Goal: Transaction & Acquisition: Purchase product/service

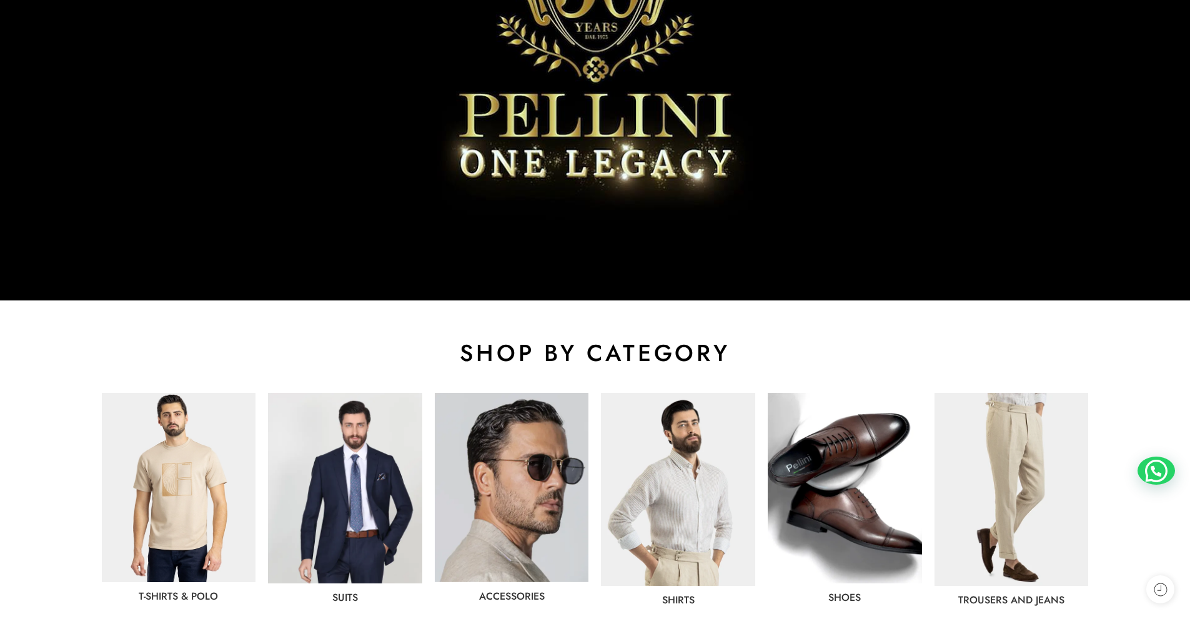
scroll to position [437, 0]
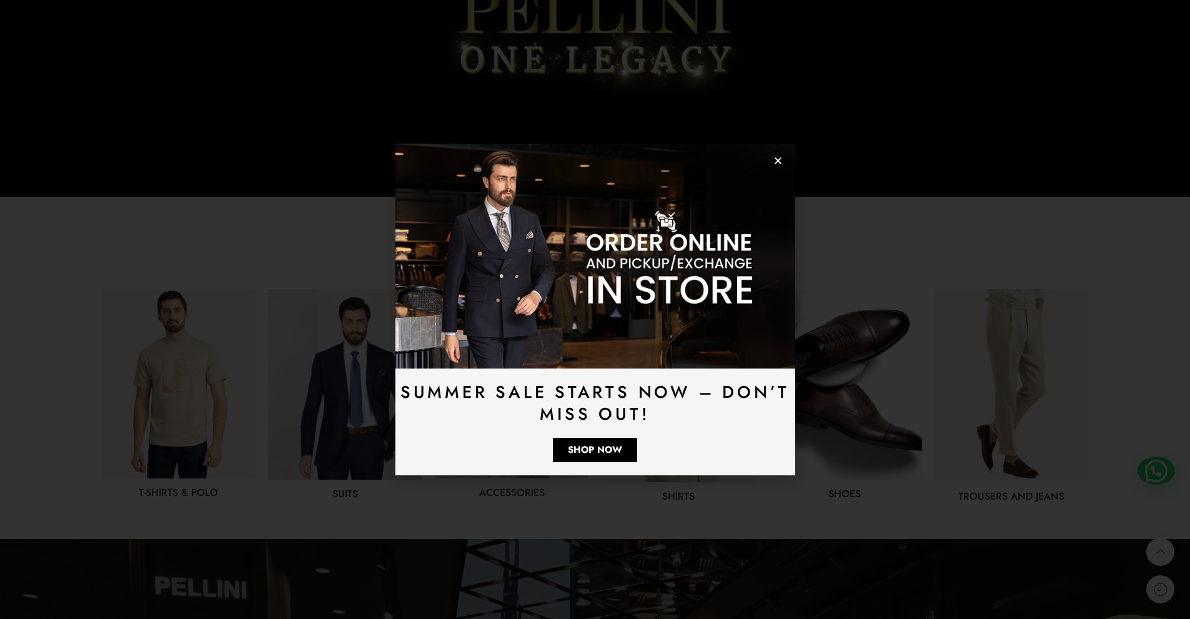
click at [302, 164] on icon "Close" at bounding box center [777, 160] width 9 height 9
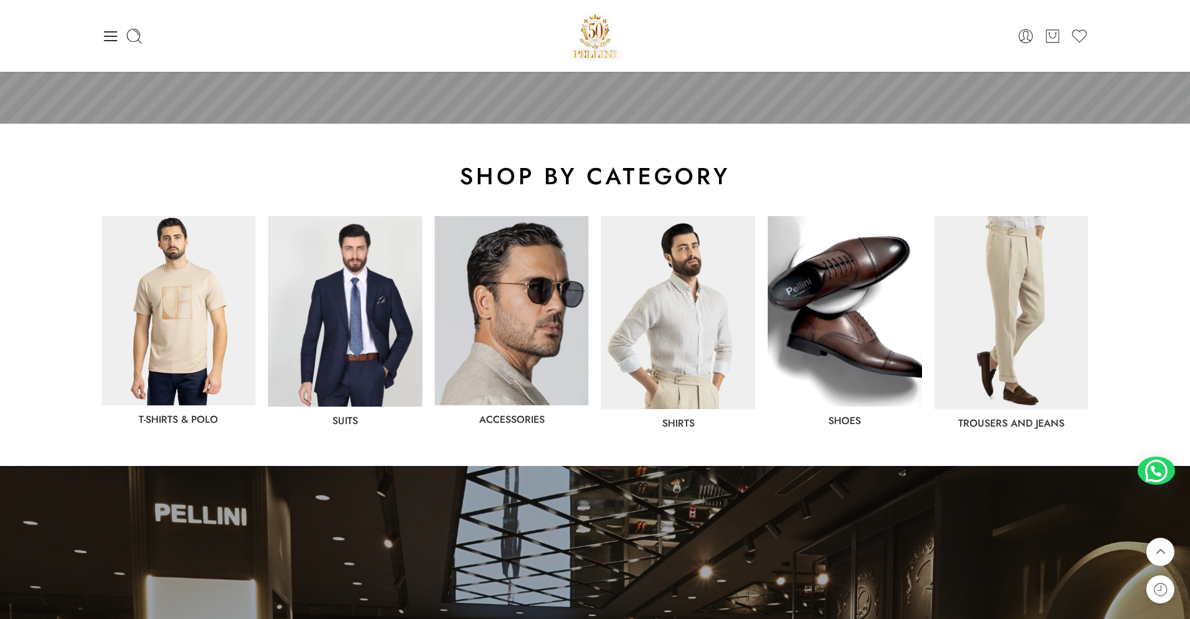
scroll to position [391, 0]
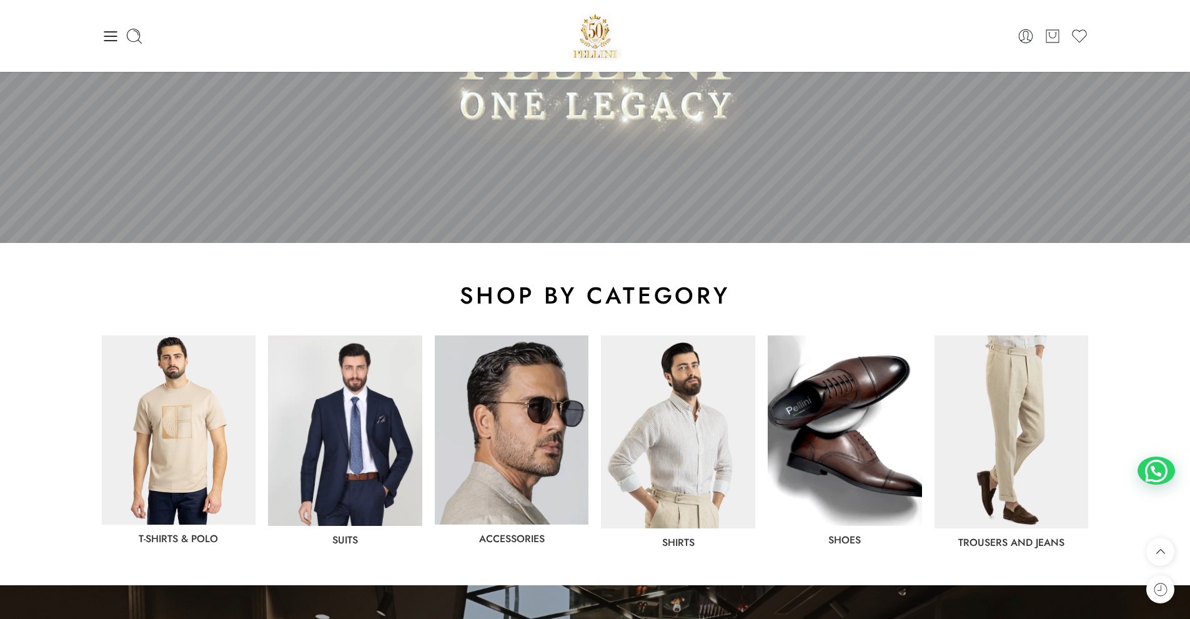
click at [302, 337] on img at bounding box center [345, 430] width 154 height 191
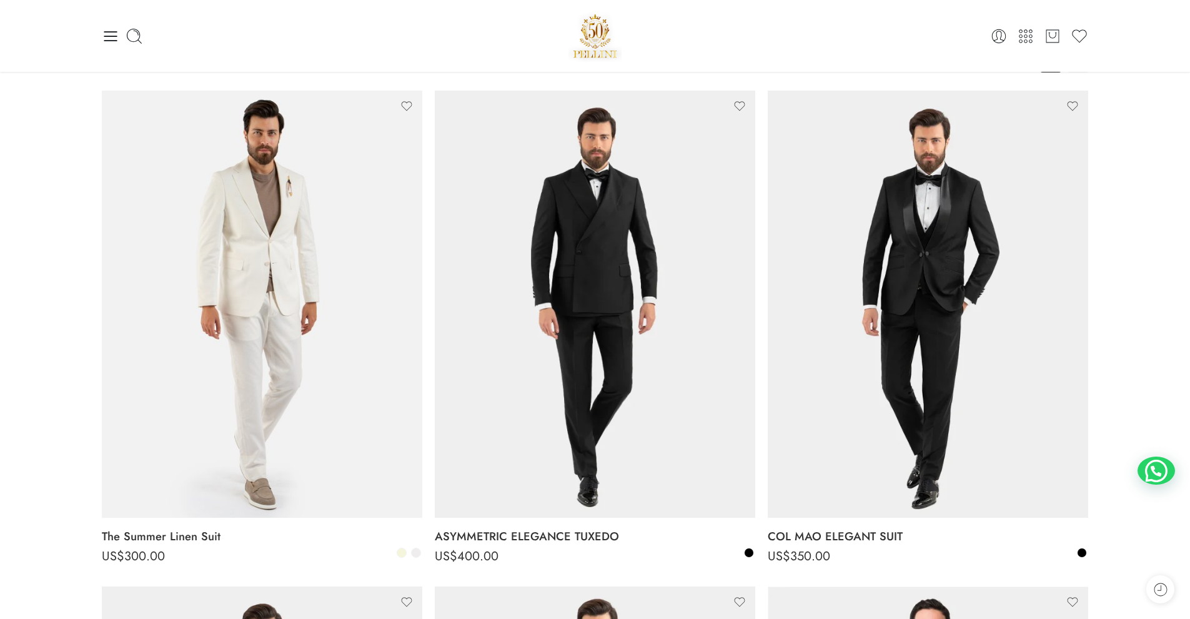
scroll to position [125, 0]
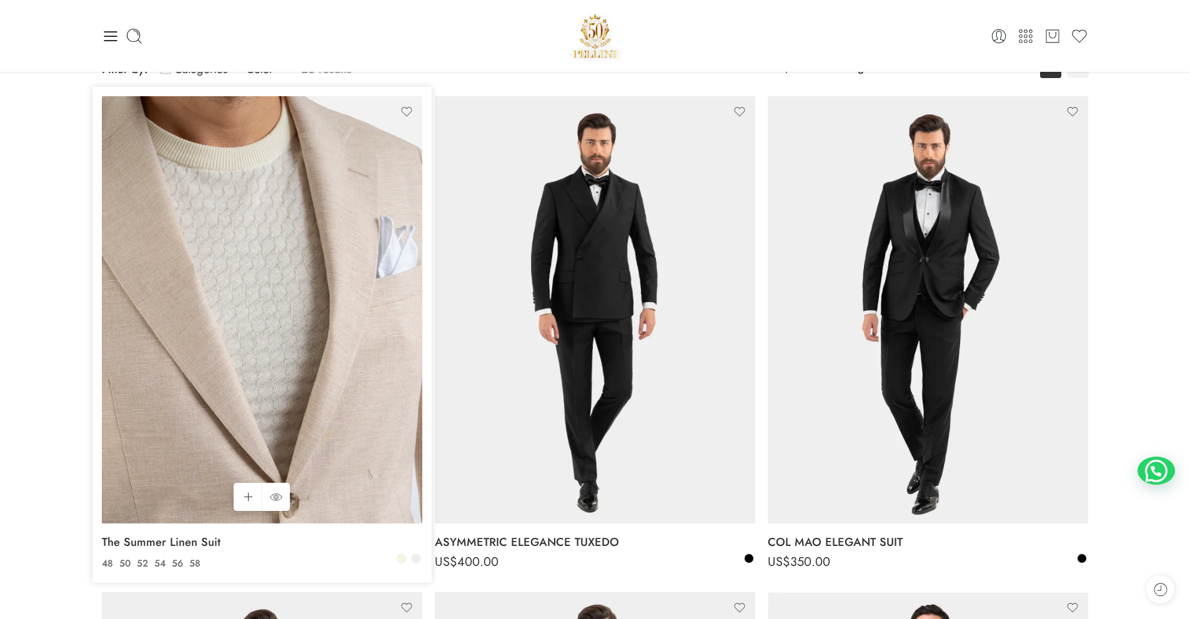
click at [282, 313] on img at bounding box center [262, 309] width 320 height 427
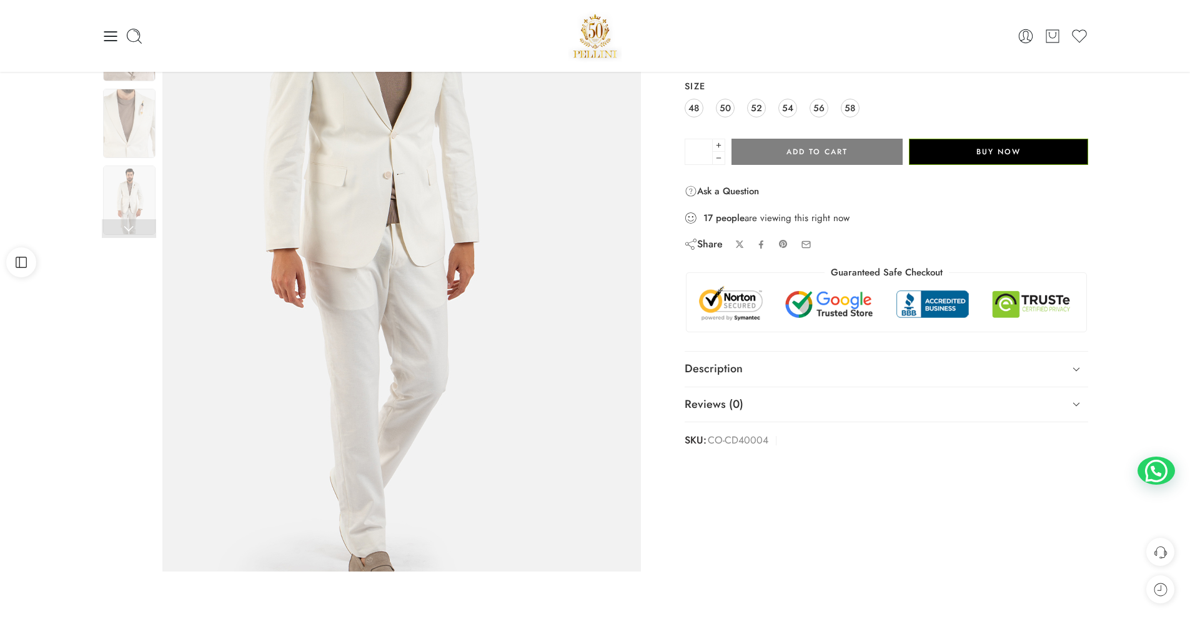
scroll to position [62, 0]
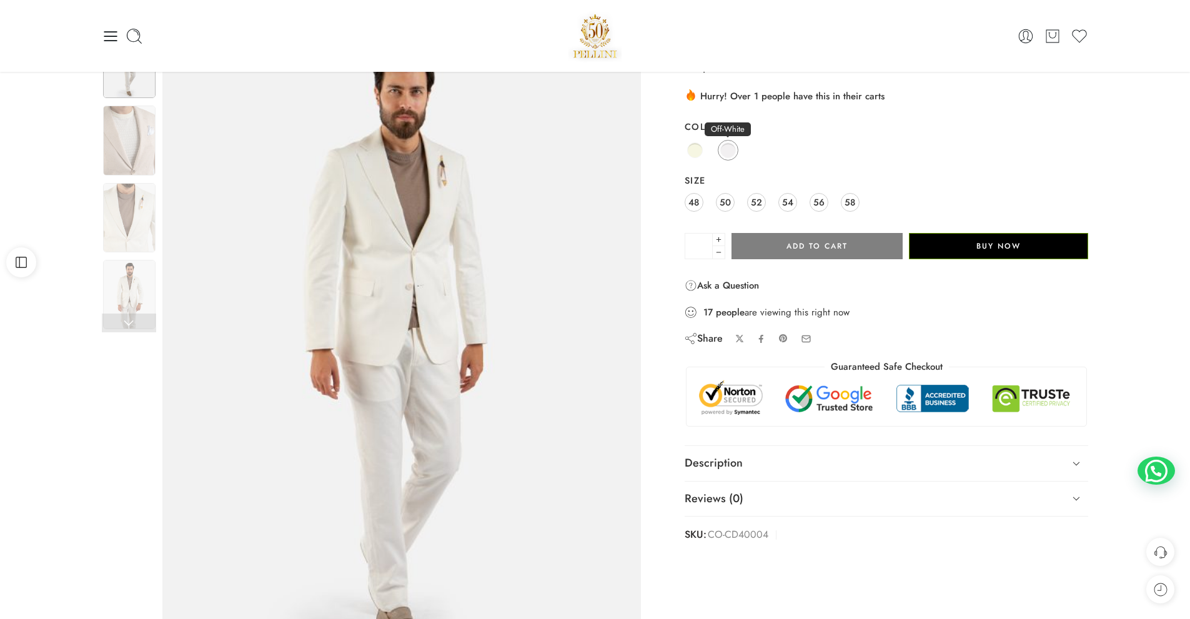
click at [728, 152] on span at bounding box center [728, 150] width 16 height 16
click at [691, 152] on span at bounding box center [695, 150] width 16 height 16
click at [730, 149] on span at bounding box center [728, 150] width 16 height 16
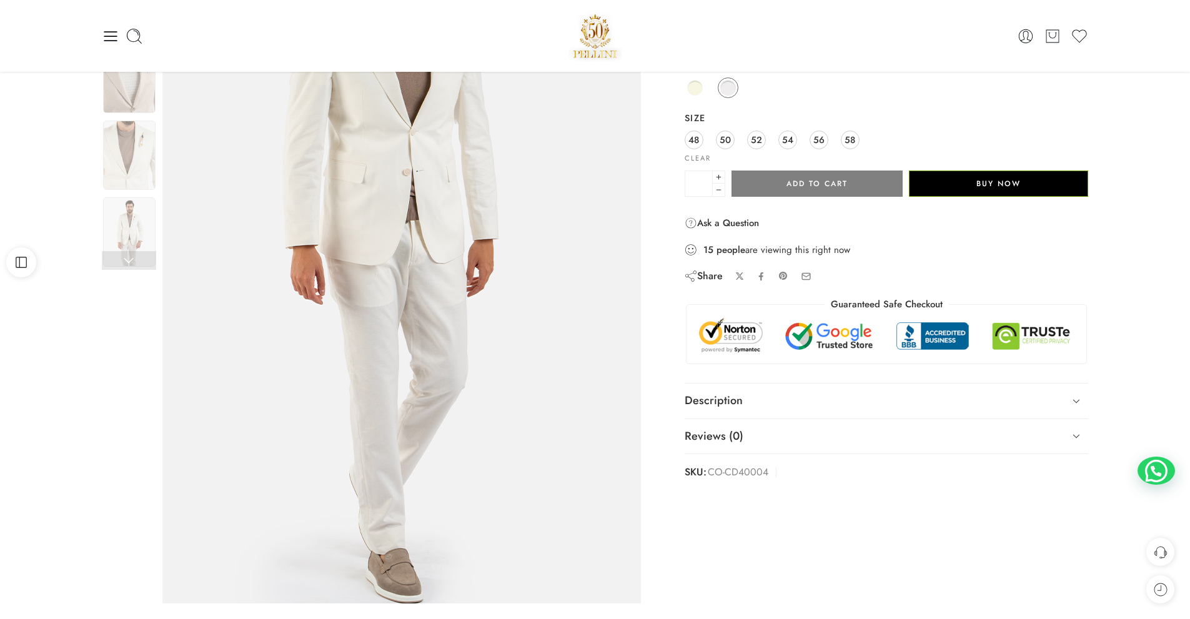
scroll to position [0, 0]
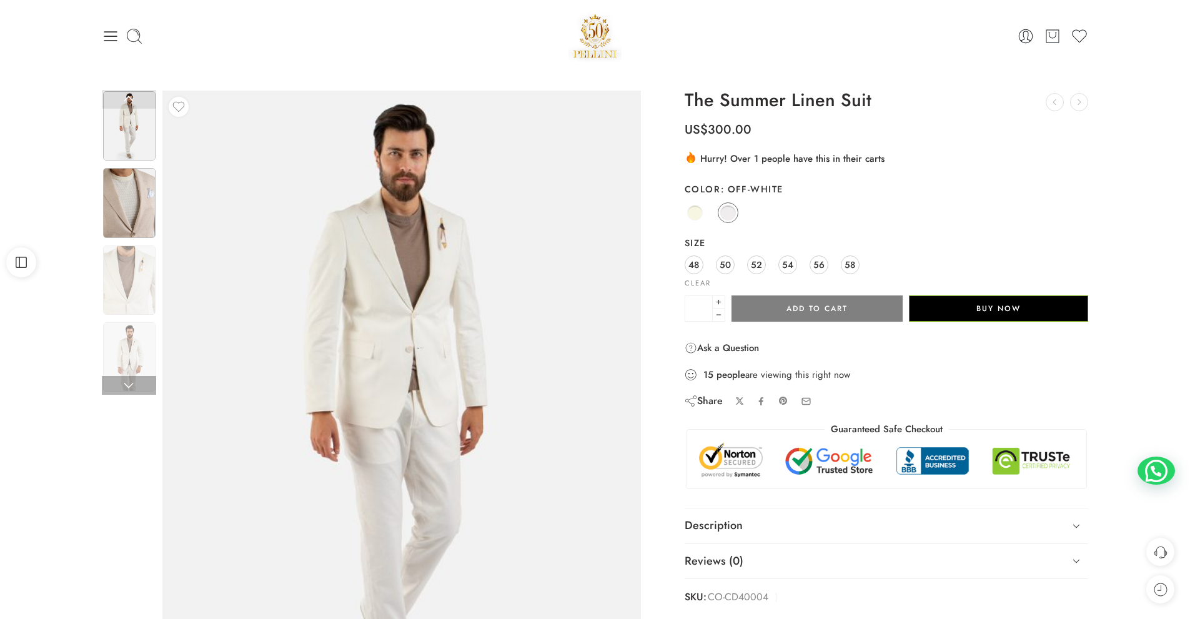
click at [128, 219] on img at bounding box center [129, 202] width 52 height 69
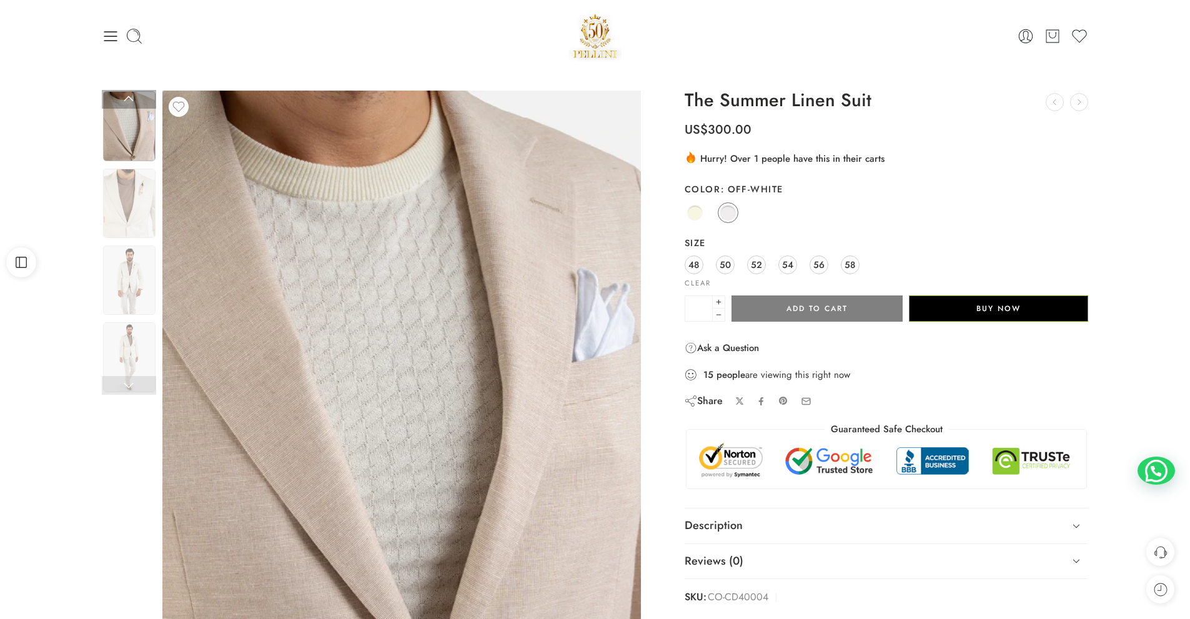
click at [132, 142] on img at bounding box center [129, 125] width 52 height 69
click at [132, 189] on img at bounding box center [129, 203] width 52 height 69
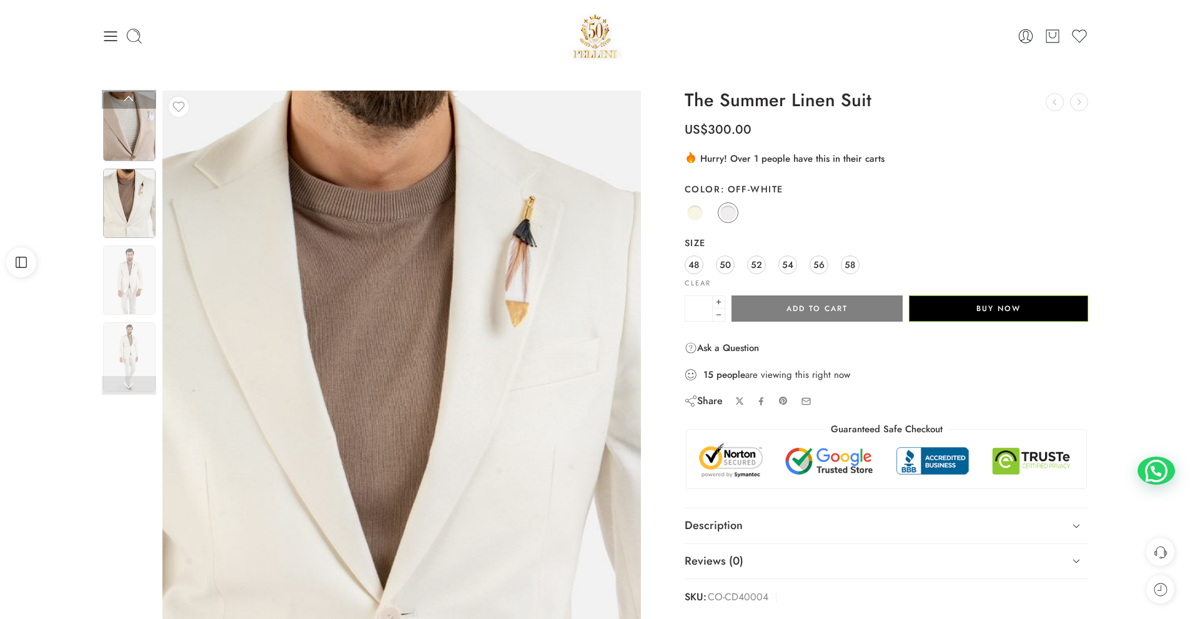
click at [127, 145] on img at bounding box center [129, 125] width 52 height 69
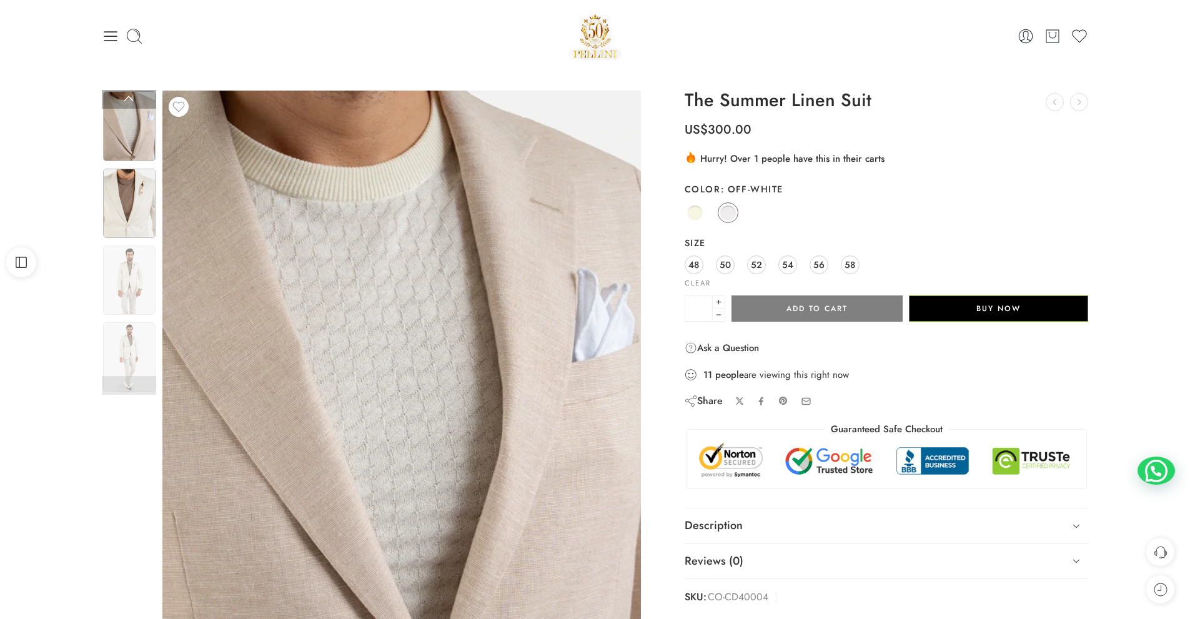
click at [133, 190] on img at bounding box center [129, 203] width 52 height 69
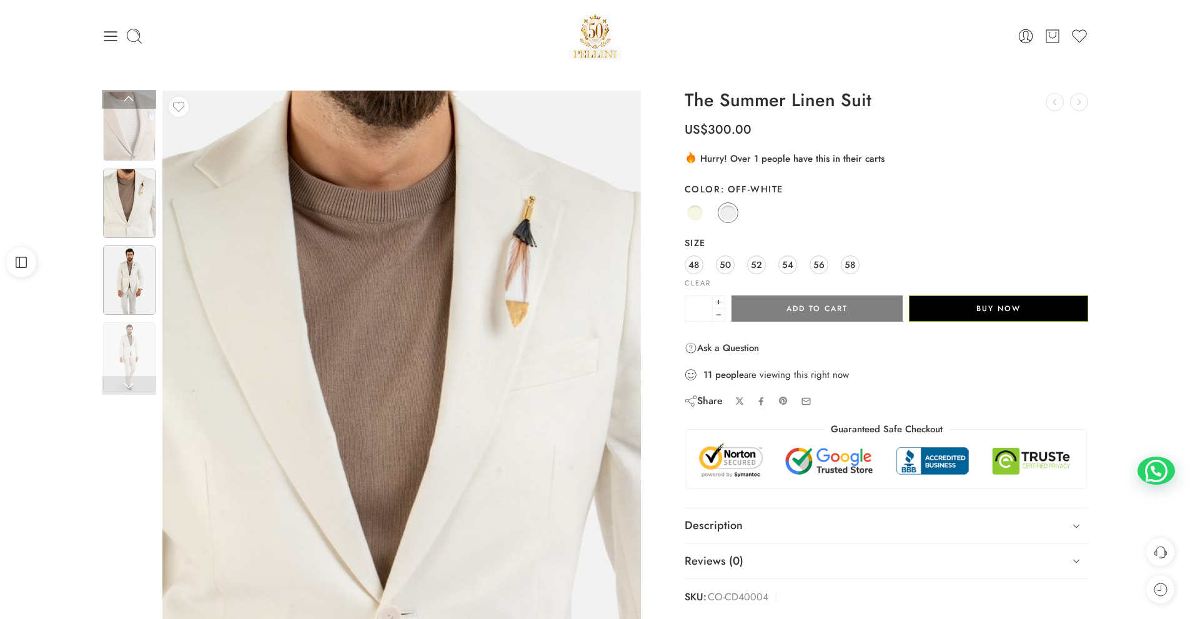
click at [147, 275] on img at bounding box center [129, 279] width 52 height 69
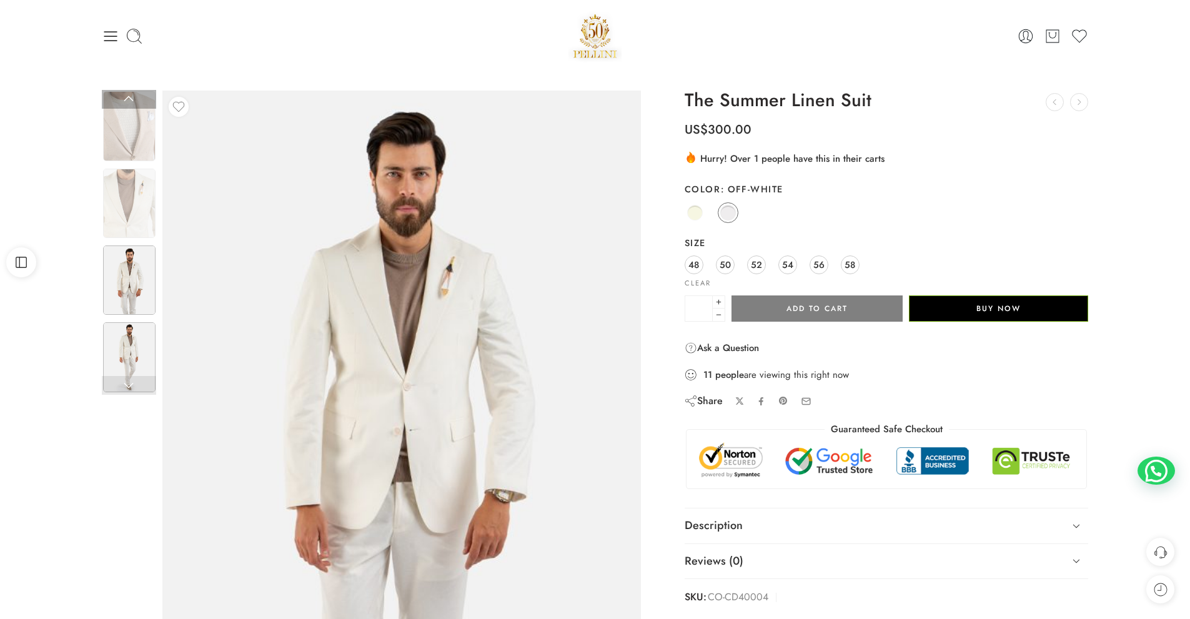
click at [124, 346] on img at bounding box center [129, 356] width 52 height 69
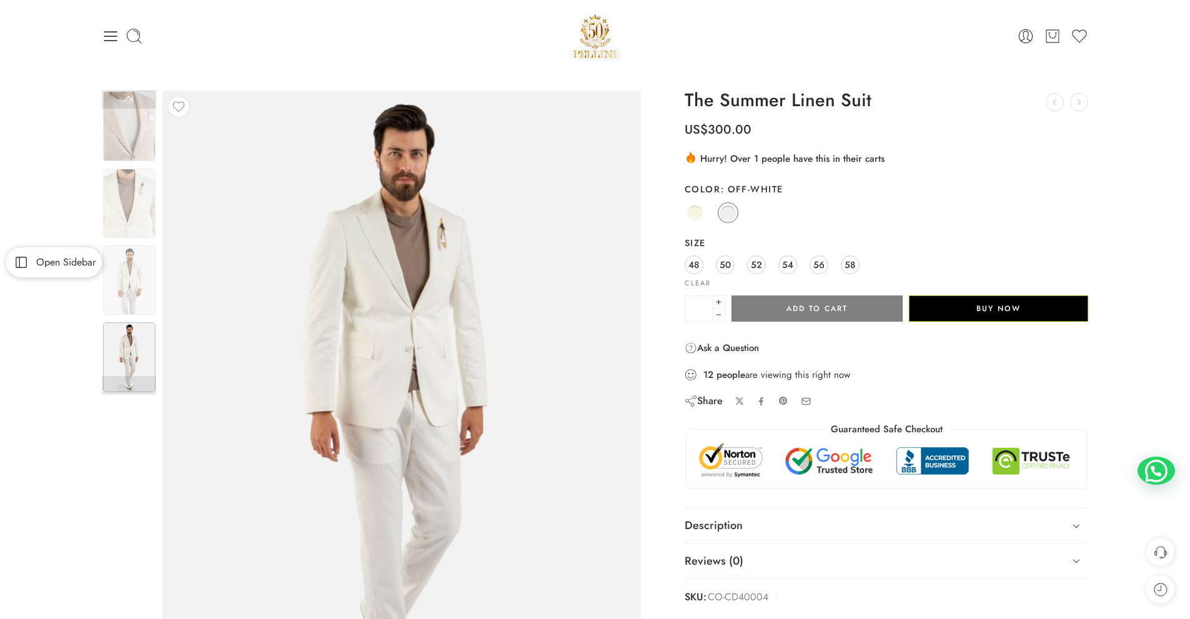
click at [47, 262] on span "Open Sidebar" at bounding box center [63, 262] width 66 height 10
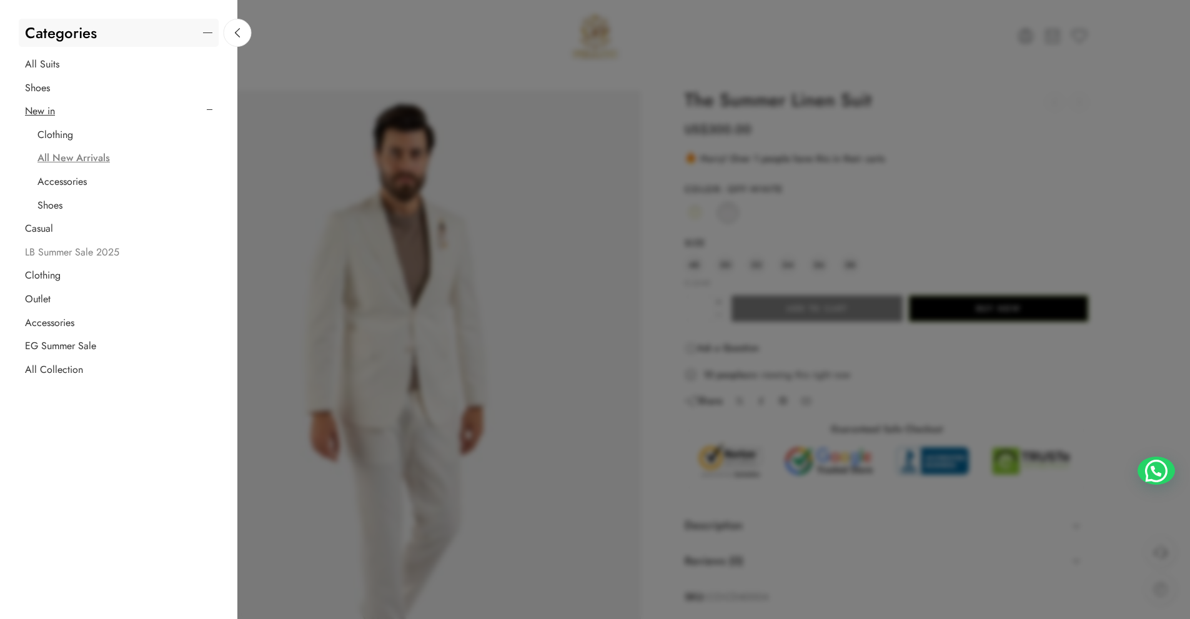
click at [47, 253] on link "LB Summer Sale 2025" at bounding box center [72, 252] width 94 height 12
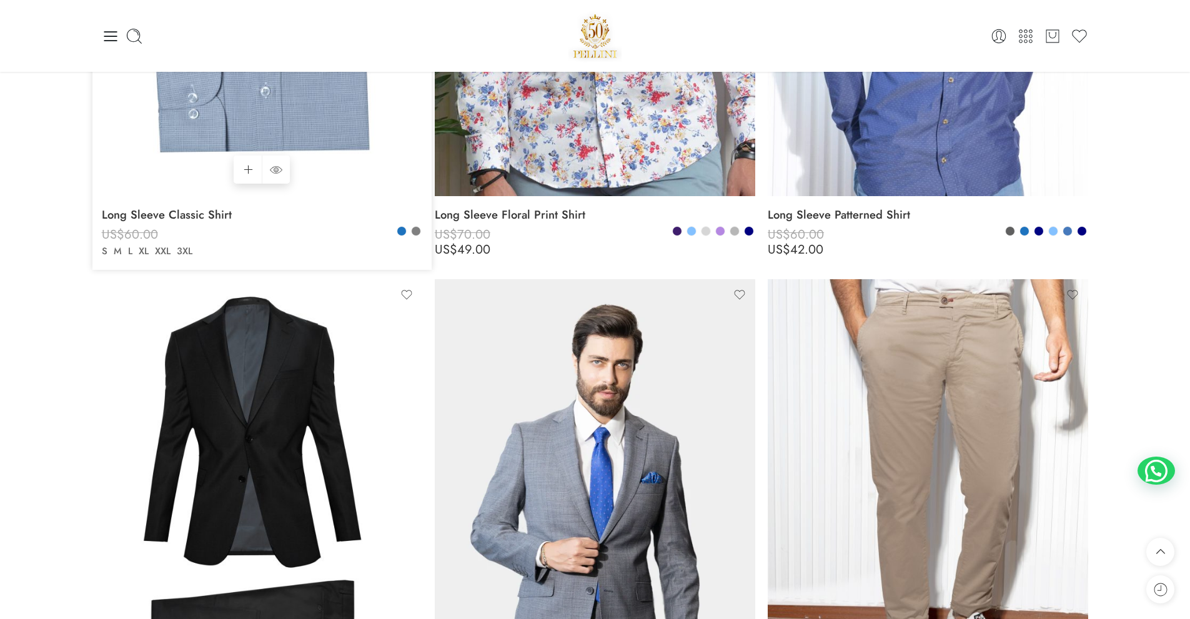
scroll to position [6933, 0]
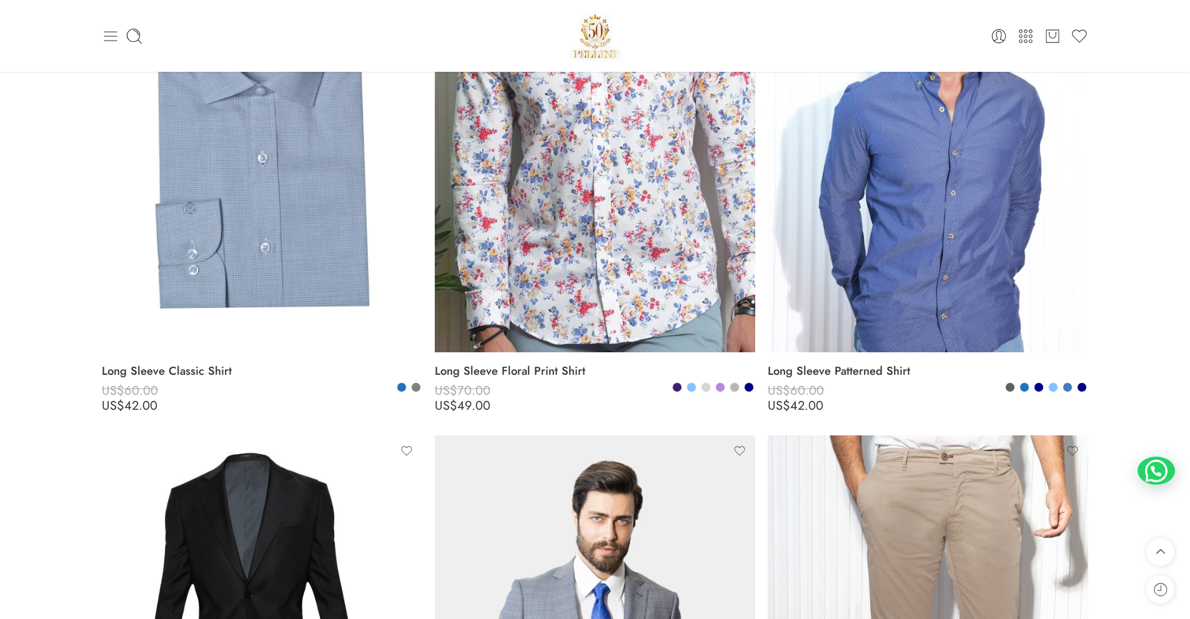
click at [112, 41] on icon at bounding box center [110, 36] width 13 height 10
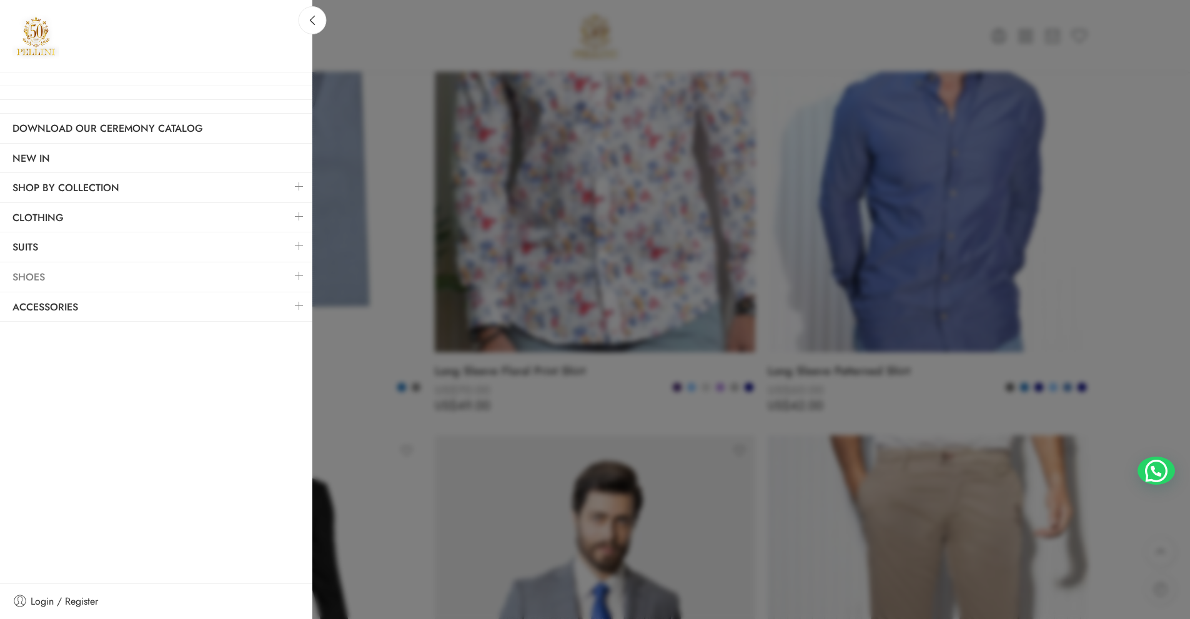
click at [39, 276] on link "Shoes" at bounding box center [156, 277] width 312 height 29
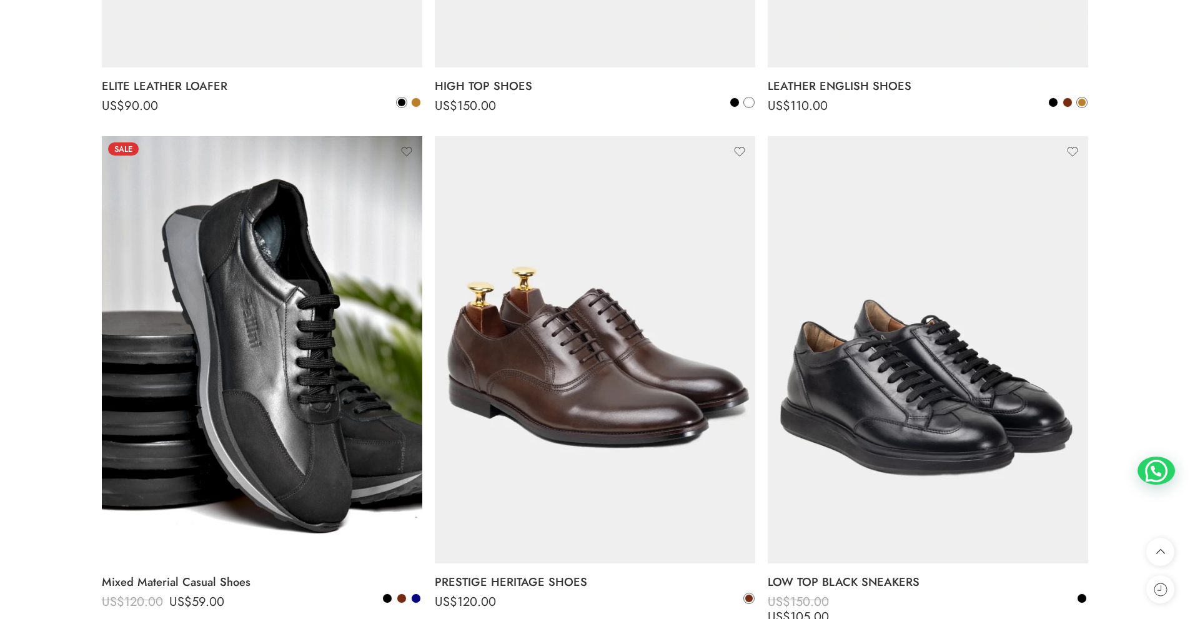
scroll to position [3685, 0]
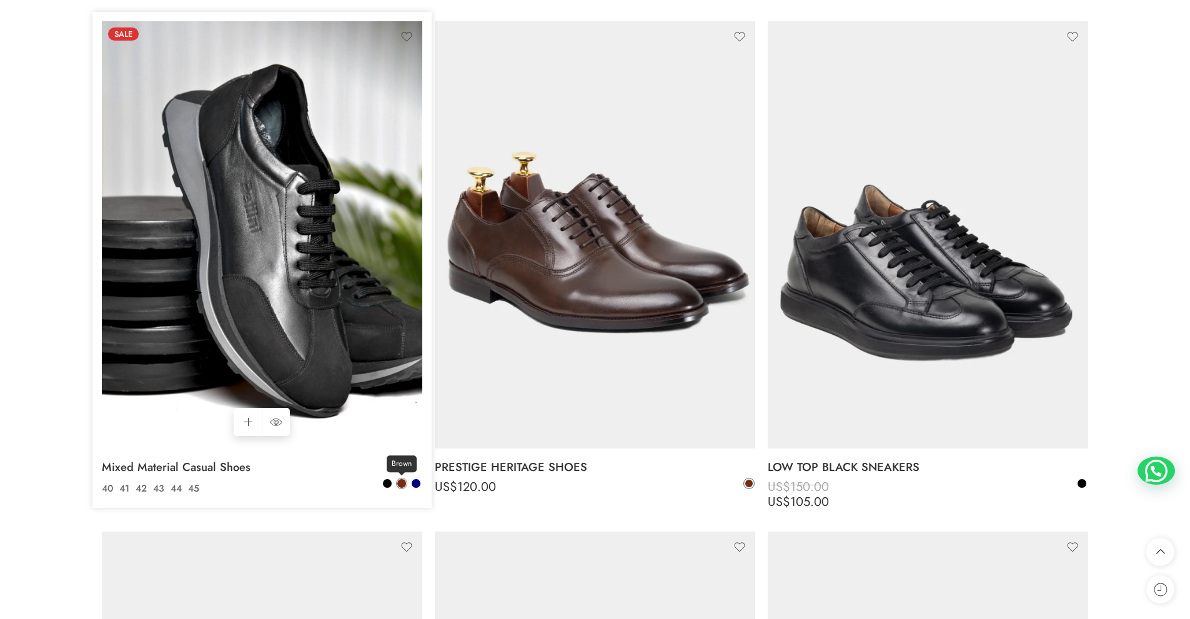
click at [399, 481] on span at bounding box center [401, 483] width 9 height 9
click at [417, 481] on span at bounding box center [416, 483] width 9 height 9
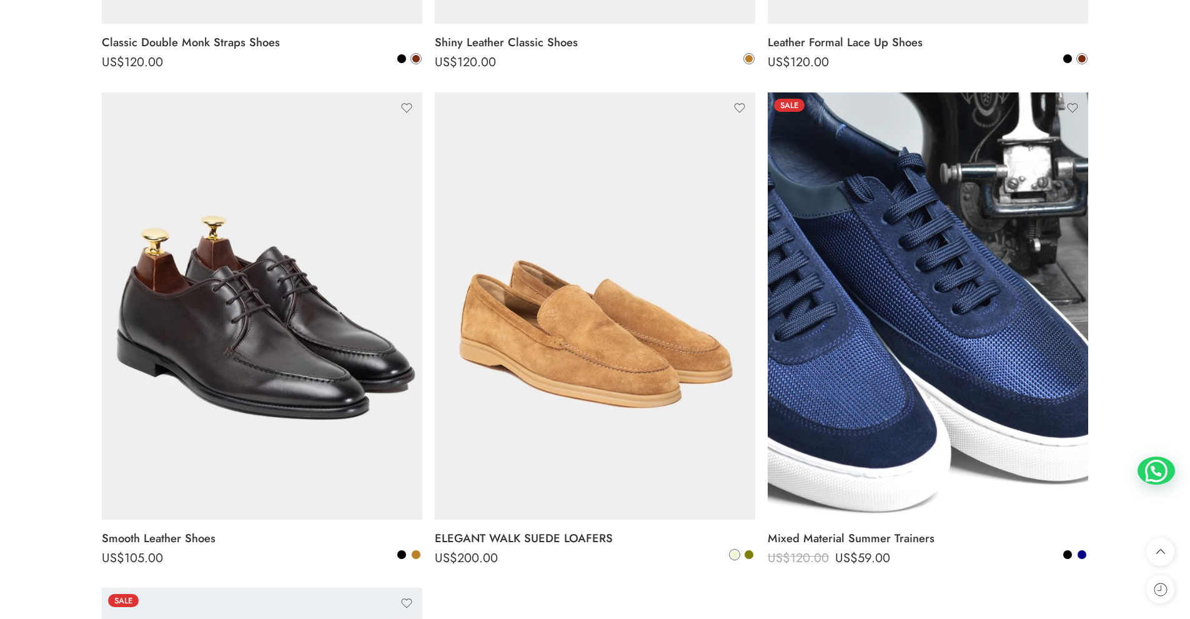
scroll to position [5122, 0]
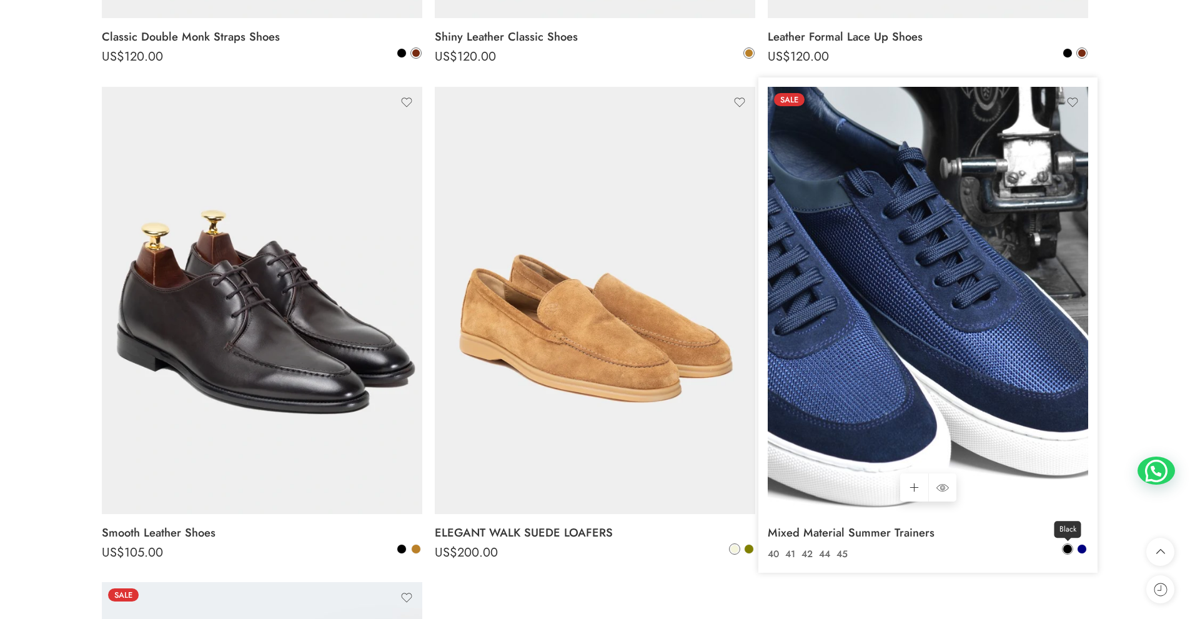
click at [1067, 552] on span at bounding box center [1067, 549] width 9 height 9
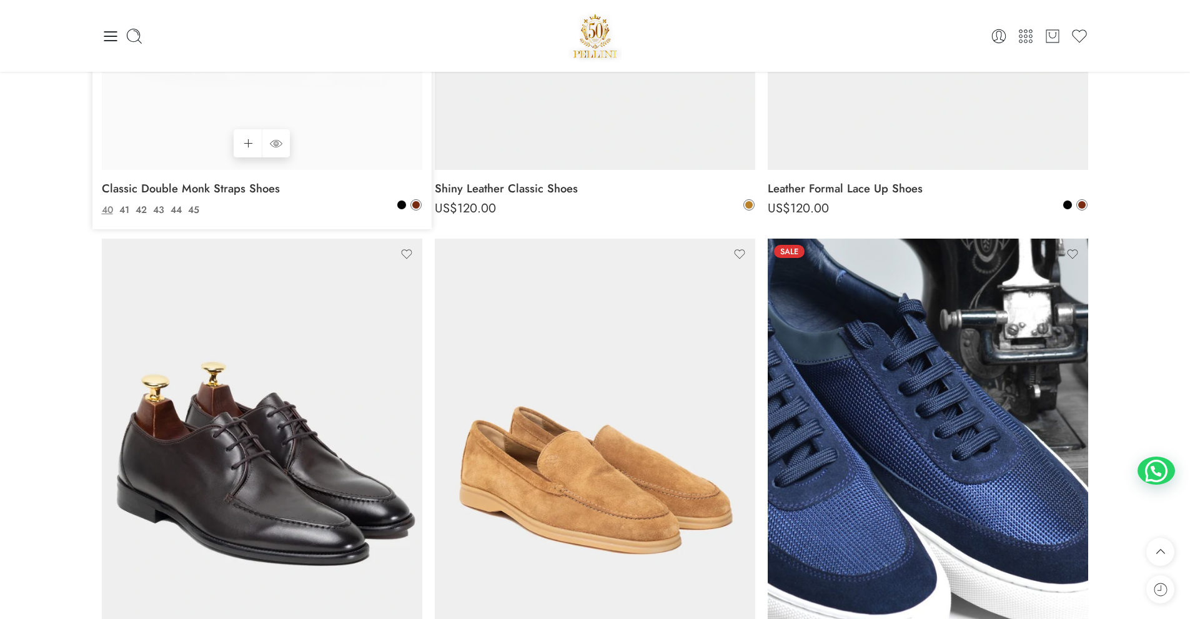
scroll to position [4810, 0]
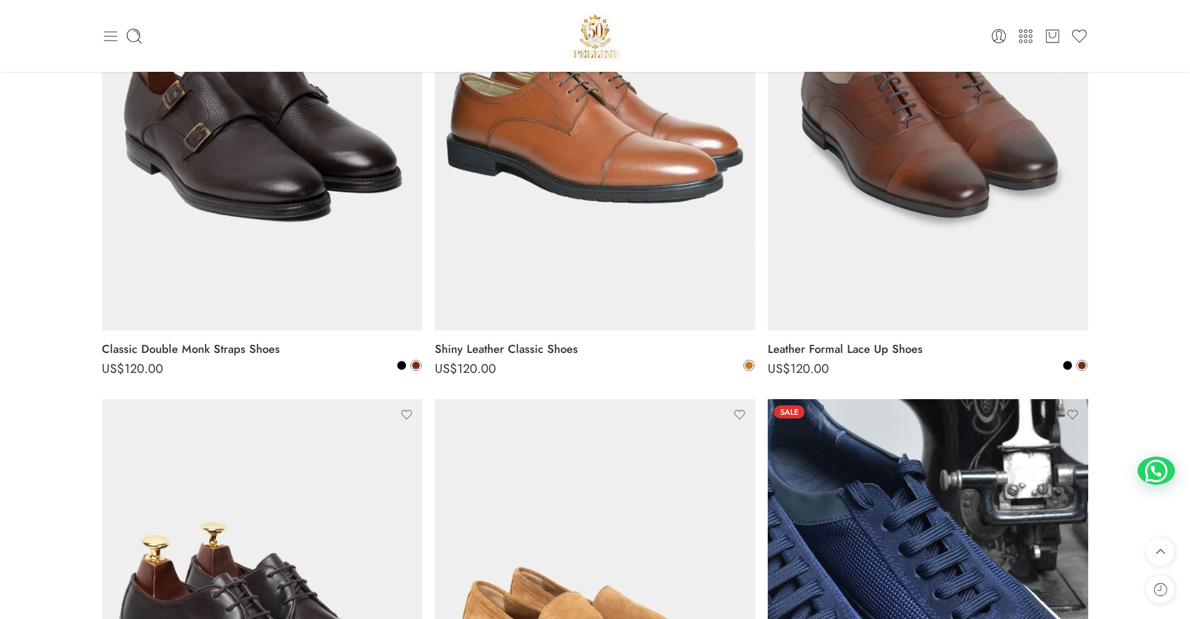
click at [112, 31] on icon at bounding box center [110, 36] width 13 height 10
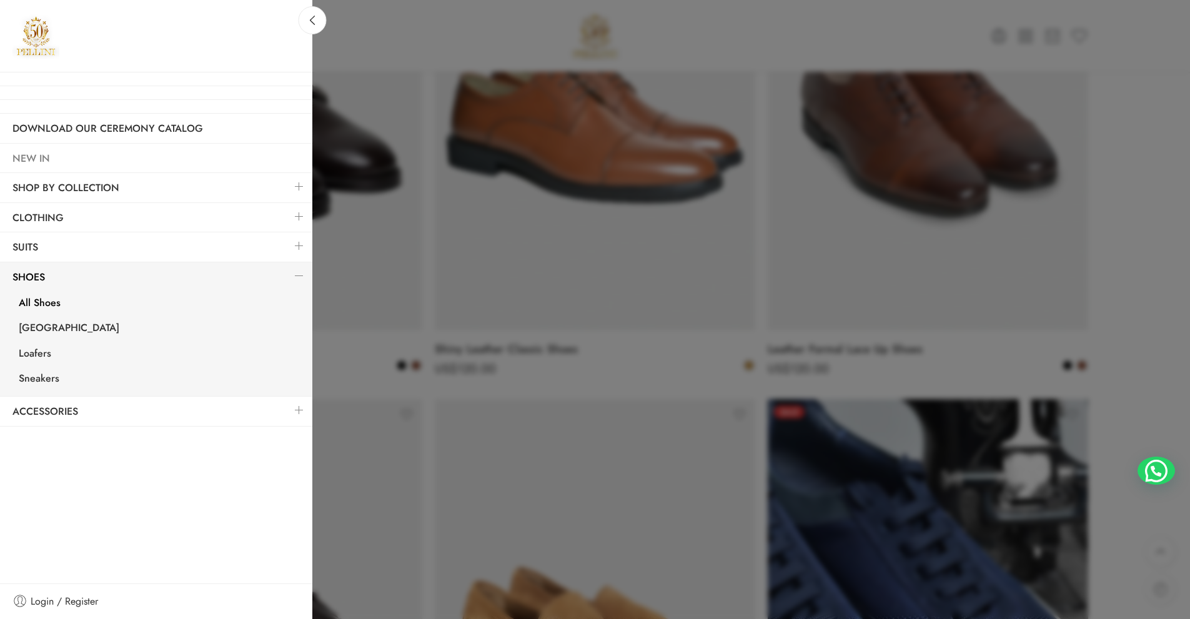
click at [148, 157] on link "NEW IN" at bounding box center [156, 158] width 312 height 29
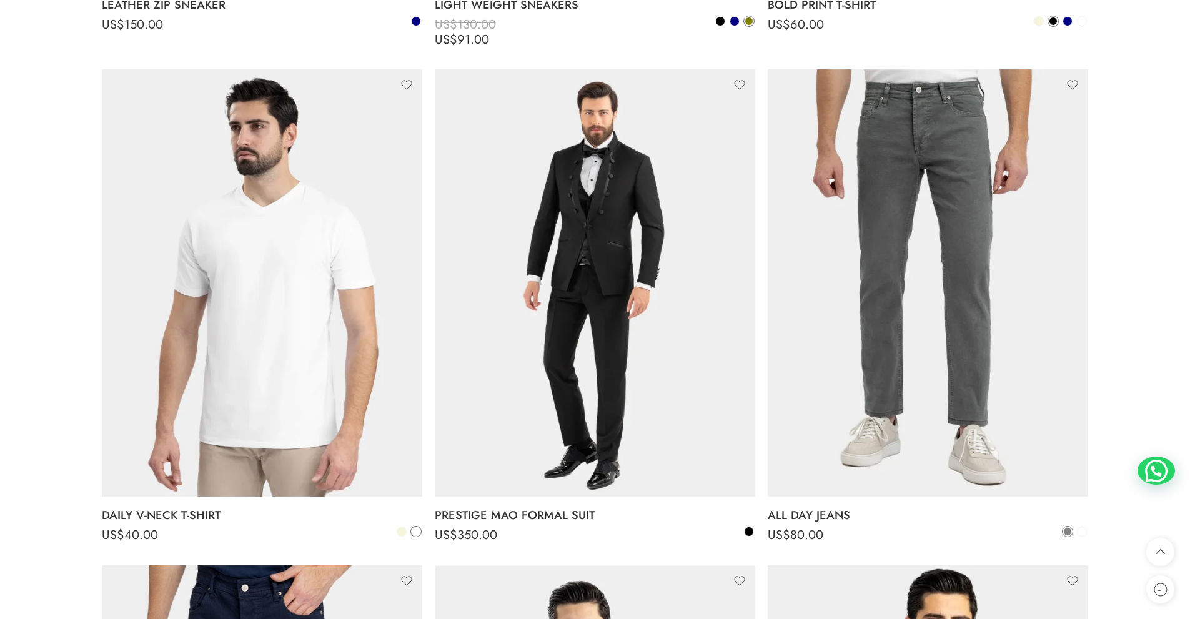
scroll to position [6184, 0]
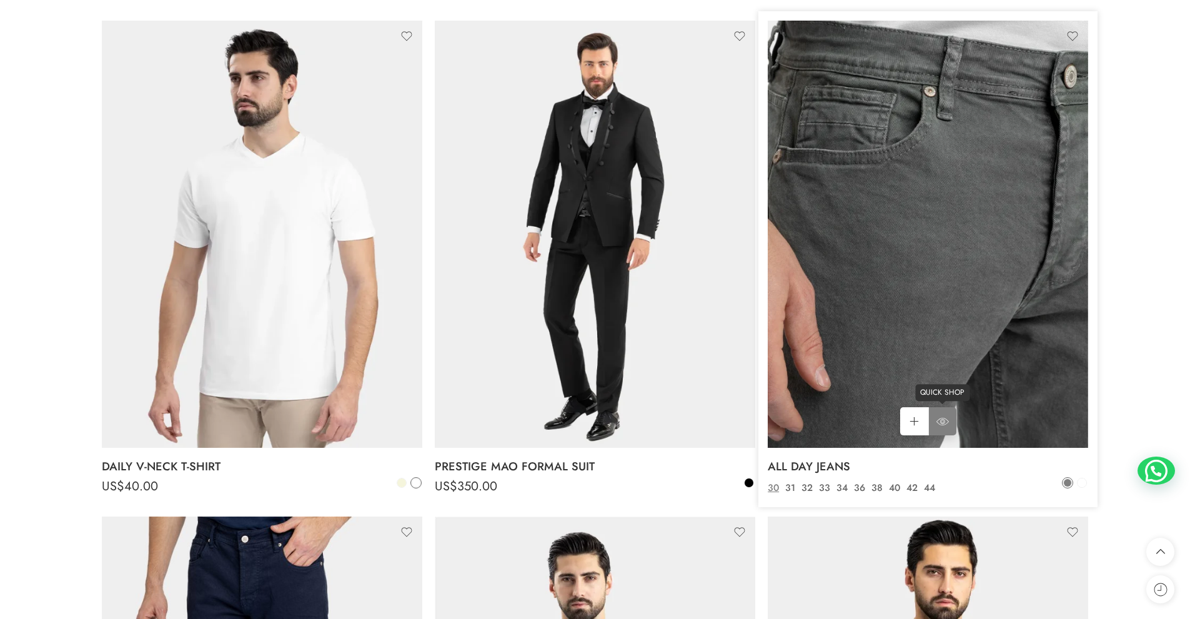
click at [946, 420] on icon at bounding box center [942, 421] width 12 height 22
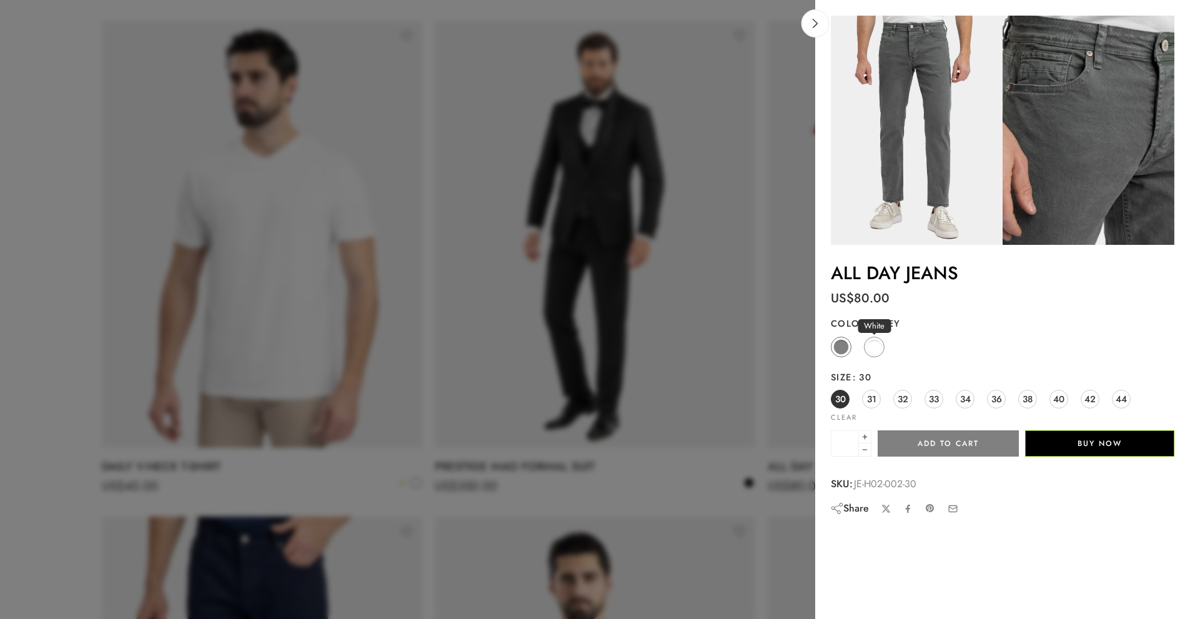
click at [871, 350] on span at bounding box center [874, 347] width 16 height 16
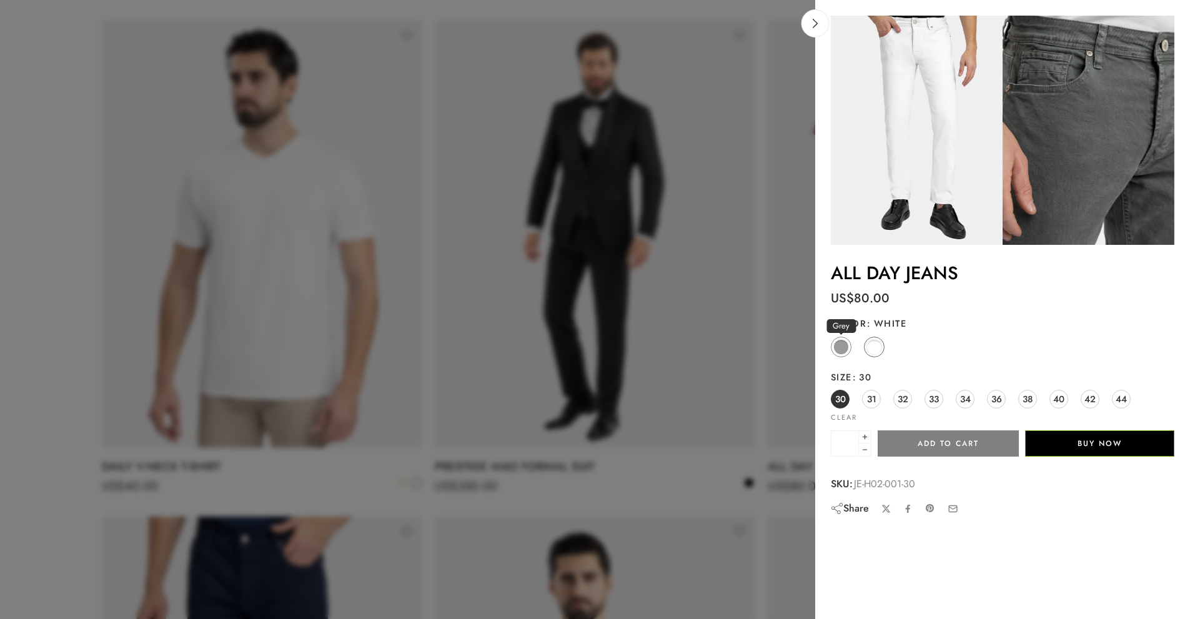
click at [839, 350] on span at bounding box center [841, 347] width 16 height 16
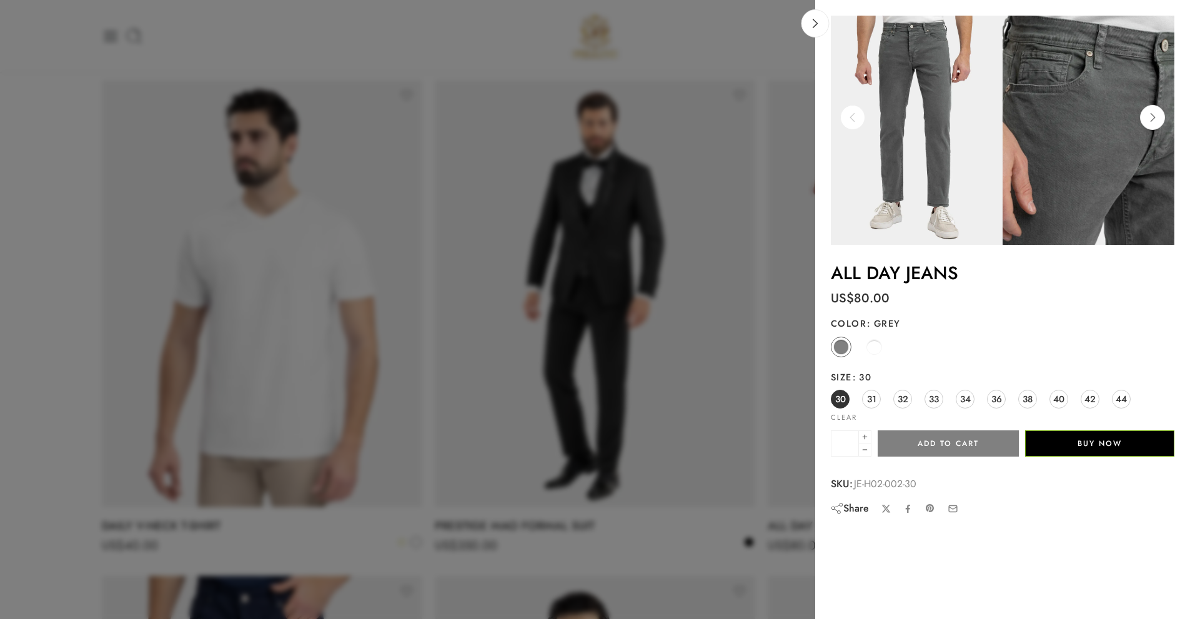
scroll to position [6121, 0]
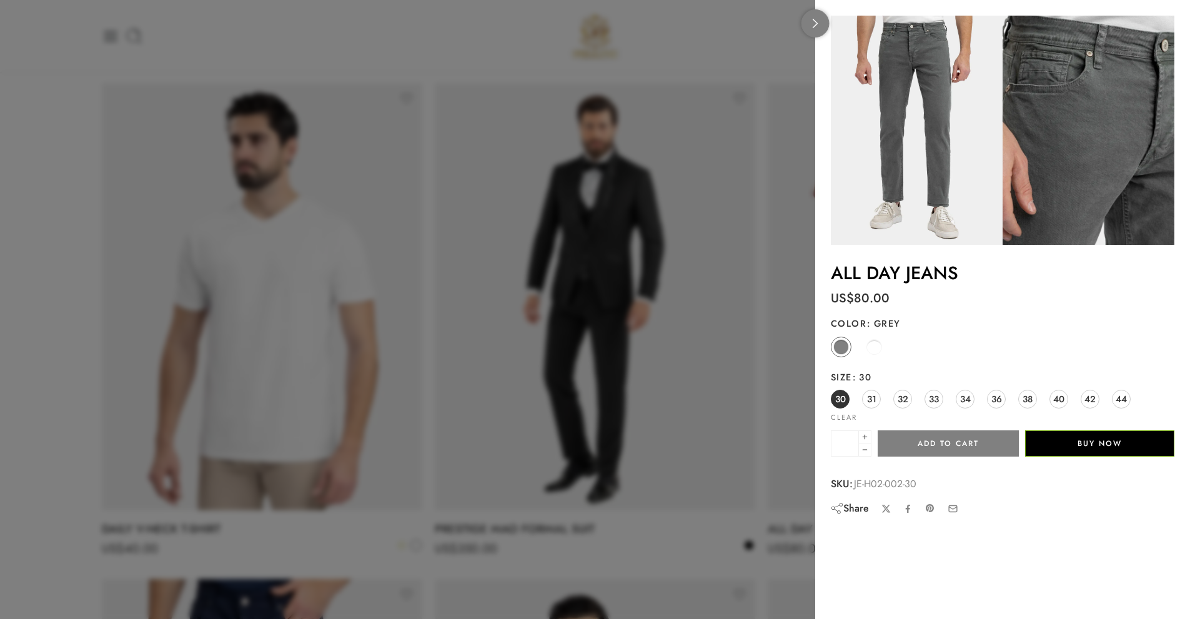
click at [817, 29] on link at bounding box center [815, 23] width 28 height 28
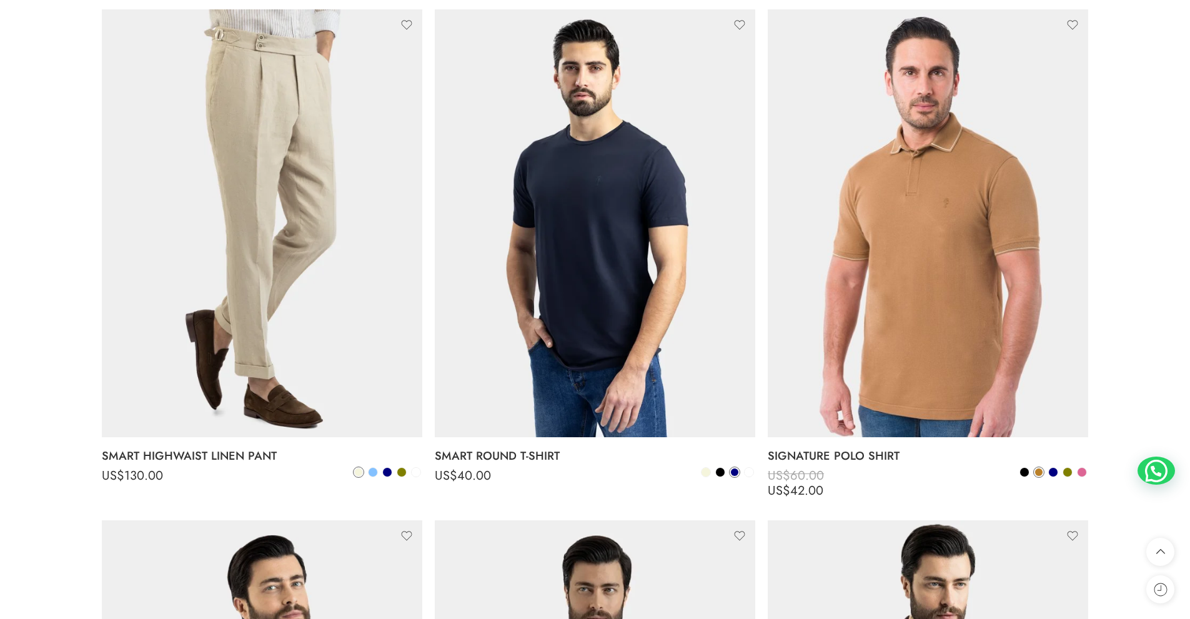
scroll to position [8183, 0]
click at [708, 470] on span at bounding box center [705, 471] width 9 height 9
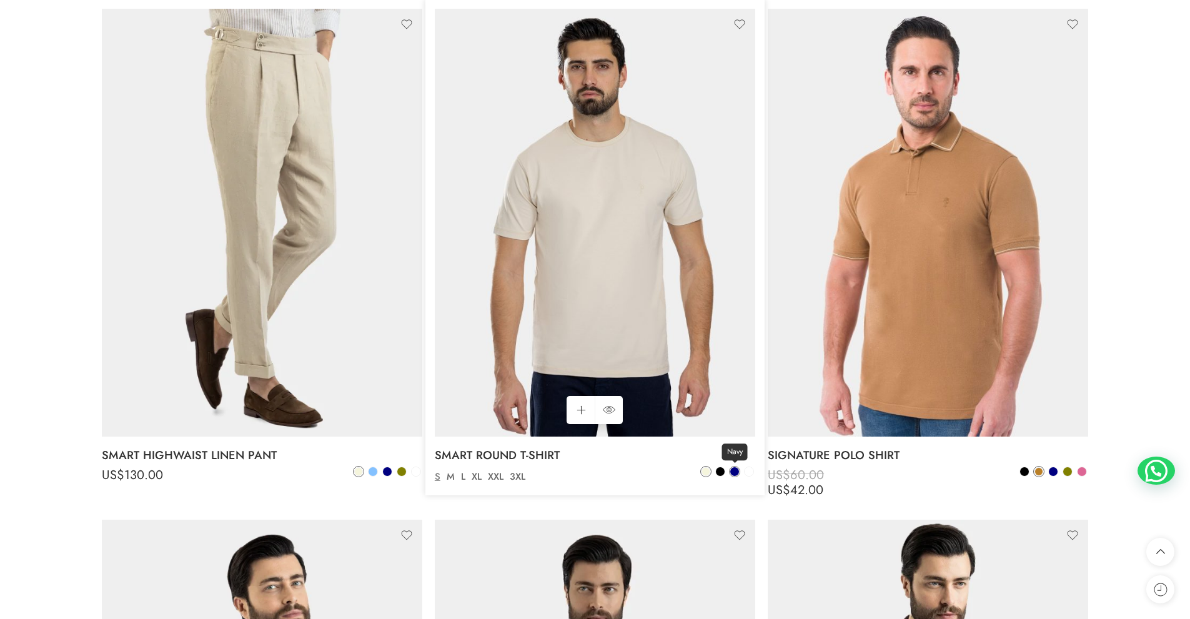
click at [737, 470] on span at bounding box center [734, 471] width 9 height 9
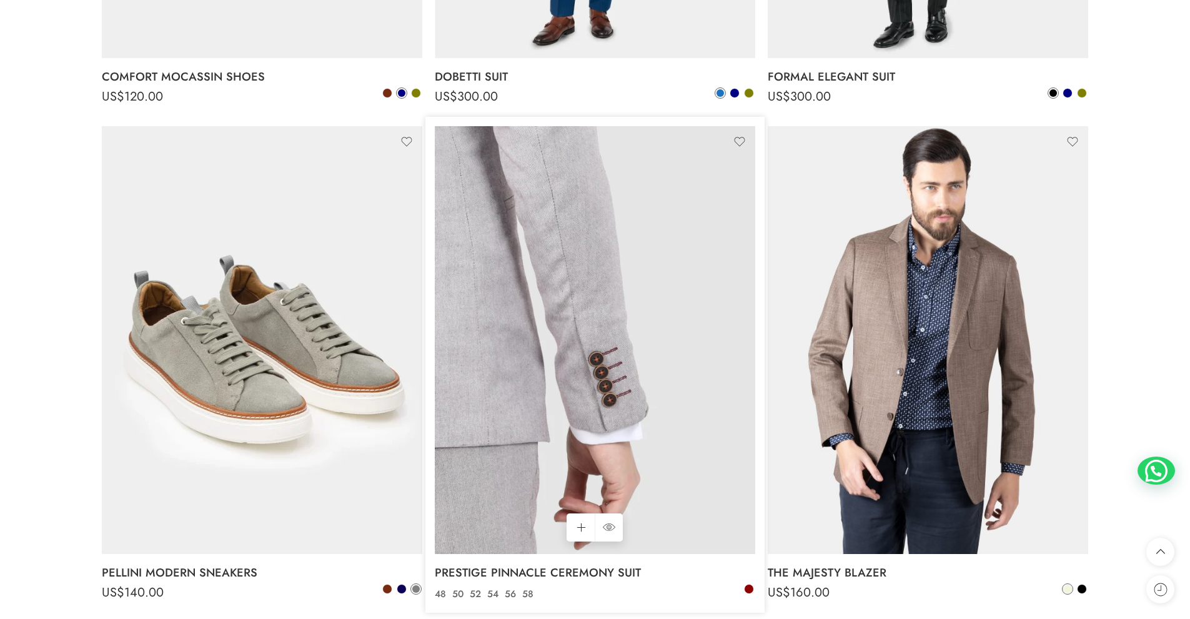
scroll to position [9682, 0]
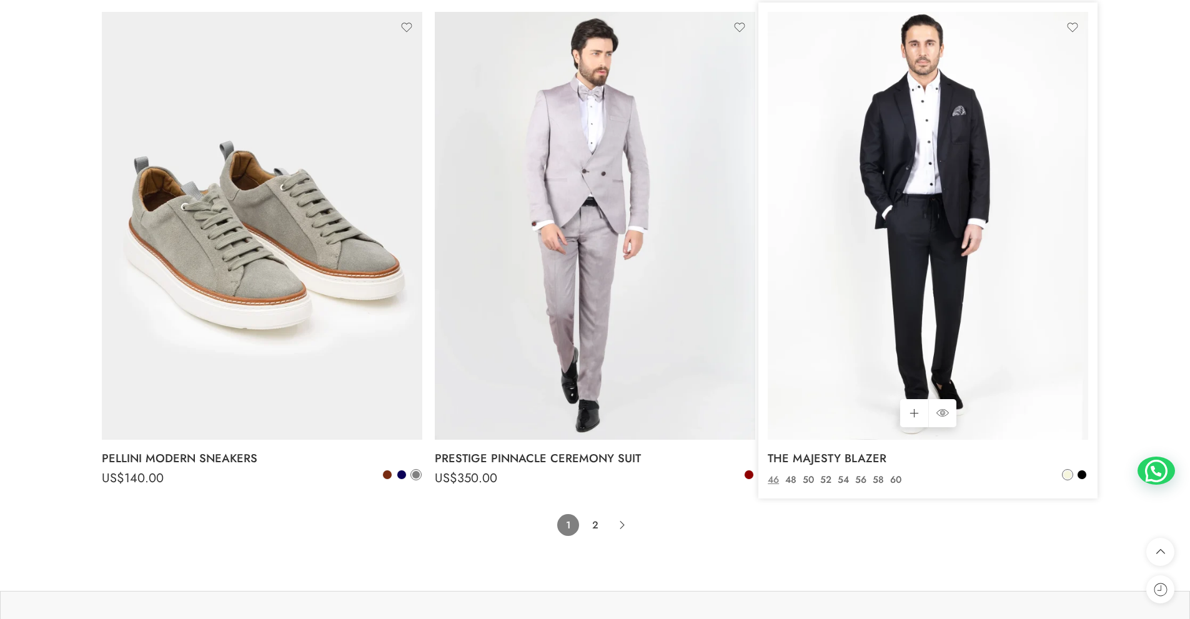
click at [983, 358] on img at bounding box center [928, 225] width 320 height 427
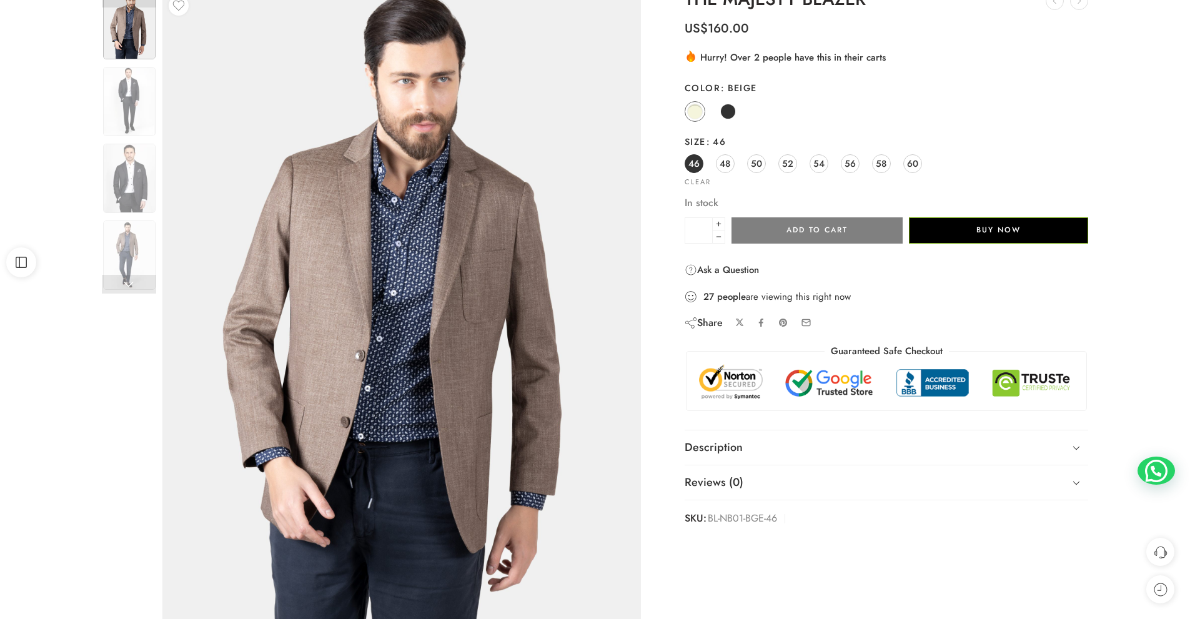
scroll to position [62, 0]
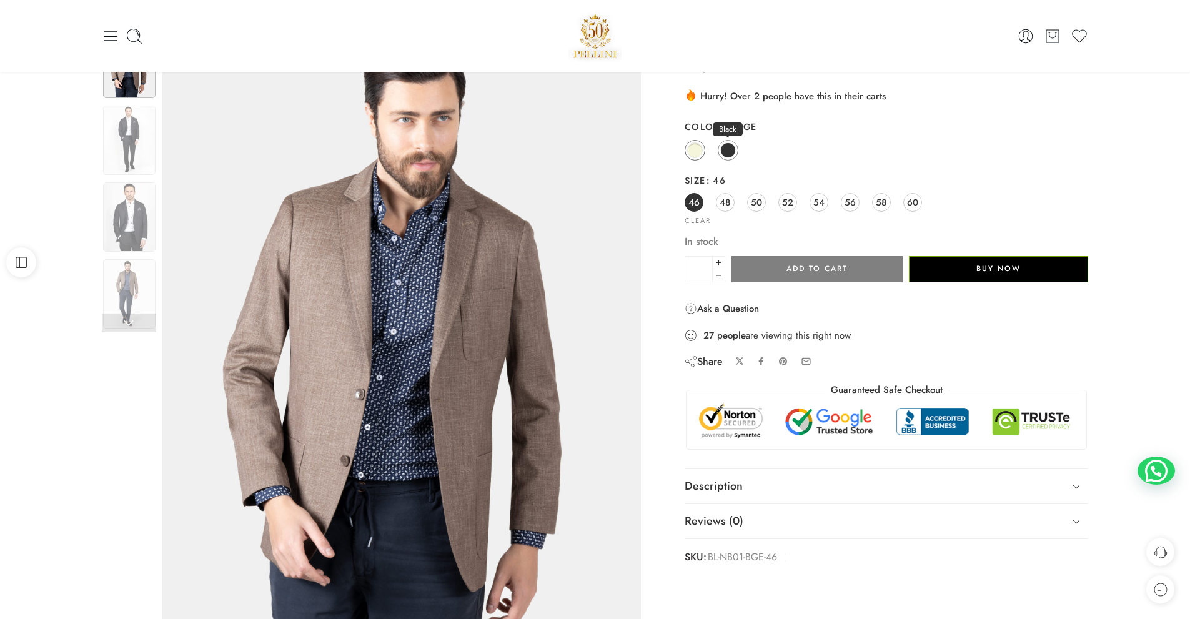
click at [726, 149] on span at bounding box center [728, 150] width 16 height 16
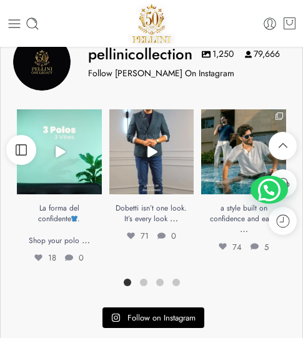
scroll to position [1238, 0]
